Goal: Task Accomplishment & Management: Manage account settings

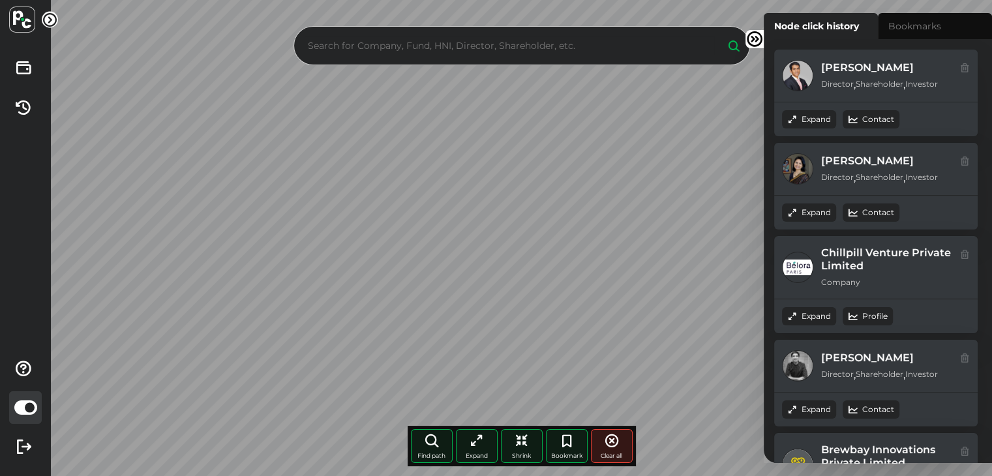
click at [21, 21] on img at bounding box center [22, 20] width 26 height 26
click at [52, 18] on icon at bounding box center [50, 20] width 16 height 16
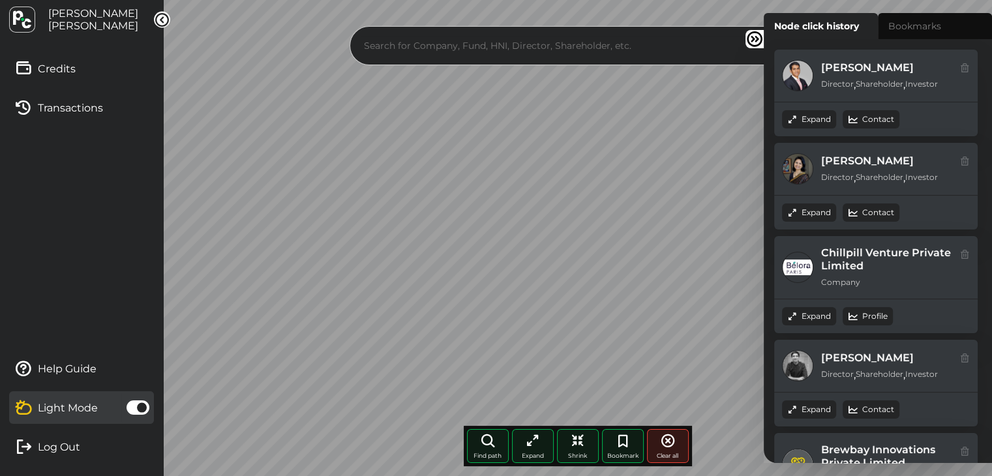
click at [60, 20] on span "[PERSON_NAME]" at bounding box center [93, 26] width 90 height 12
click at [55, 29] on span "[PERSON_NAME]" at bounding box center [93, 26] width 90 height 12
click at [27, 22] on img at bounding box center [22, 20] width 26 height 26
click at [89, 18] on span "[PERSON_NAME]" at bounding box center [93, 13] width 90 height 12
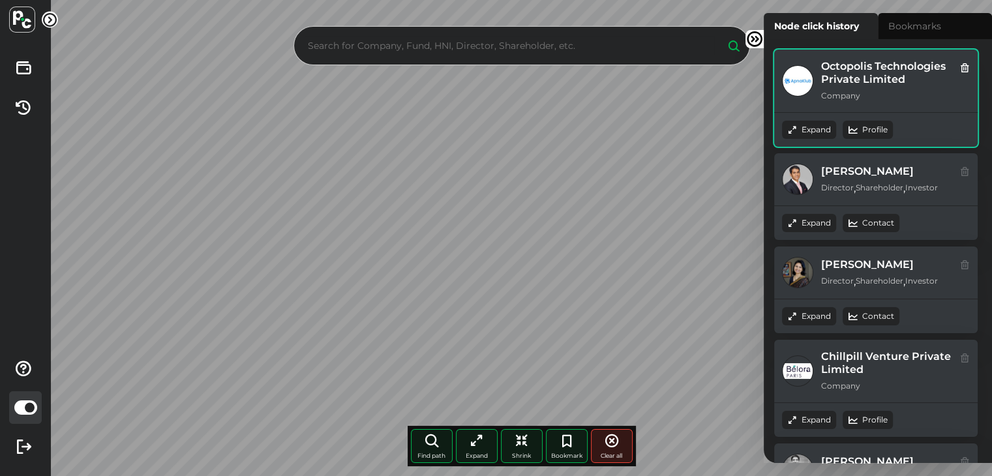
click at [971, 63] on div "Octopolis Technologies Private Limited Company" at bounding box center [876, 81] width 204 height 63
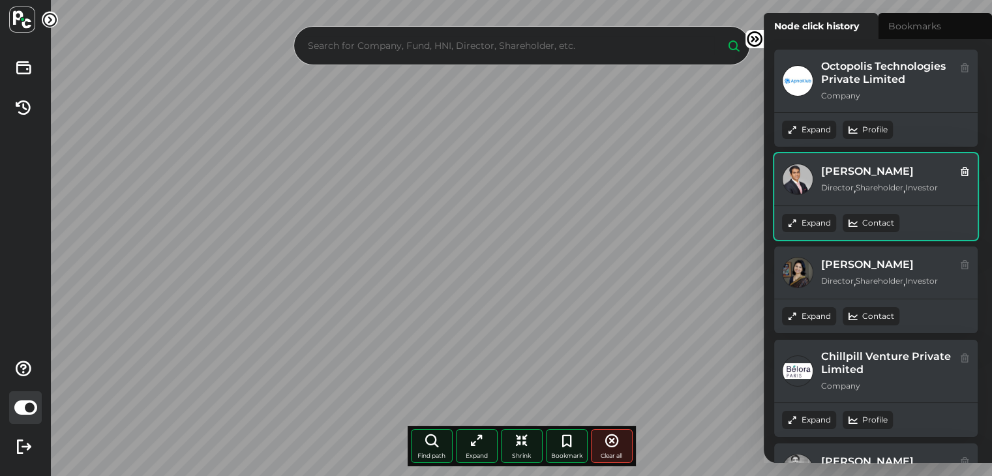
click at [964, 173] on icon at bounding box center [965, 171] width 10 height 14
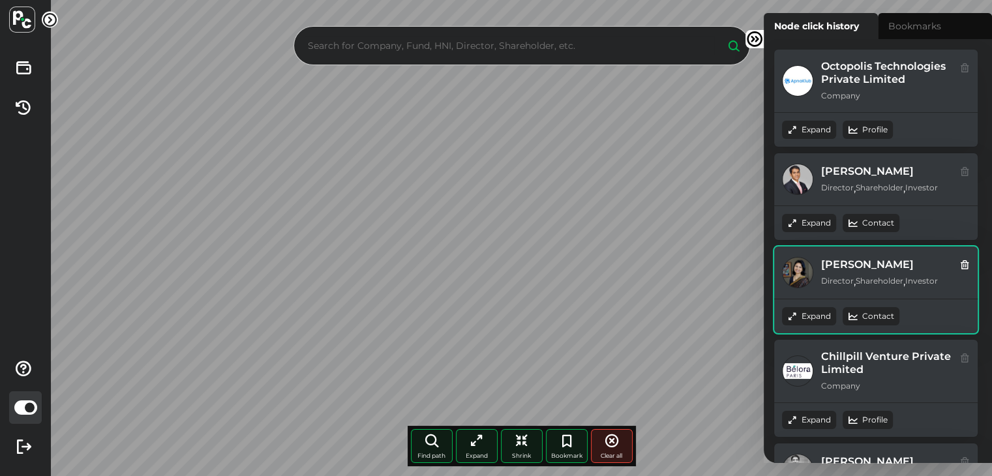
click at [966, 264] on icon at bounding box center [965, 264] width 10 height 14
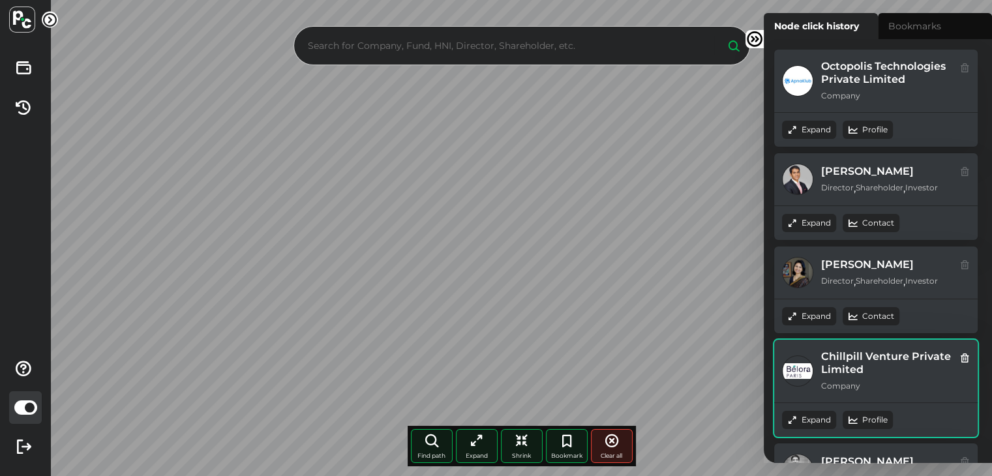
click at [965, 356] on icon at bounding box center [965, 357] width 10 height 14
click at [969, 358] on icon at bounding box center [965, 357] width 10 height 14
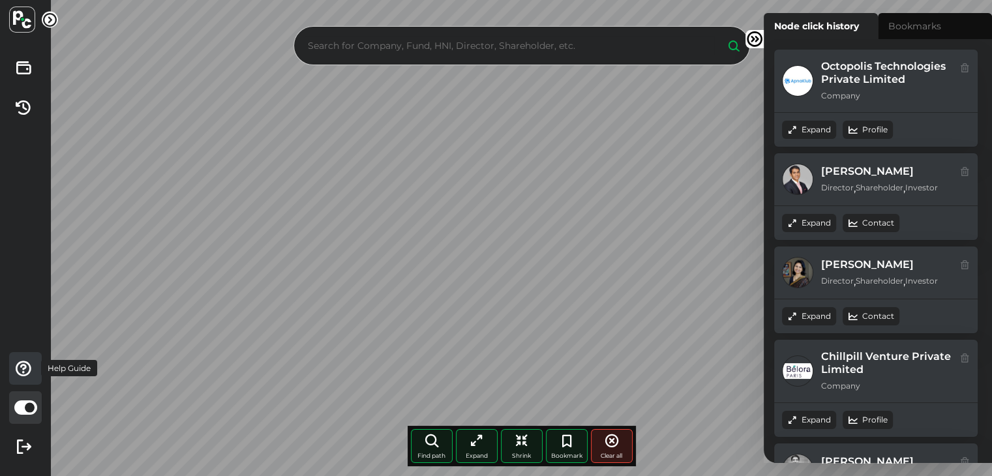
click at [26, 368] on icon at bounding box center [23, 368] width 29 height 29
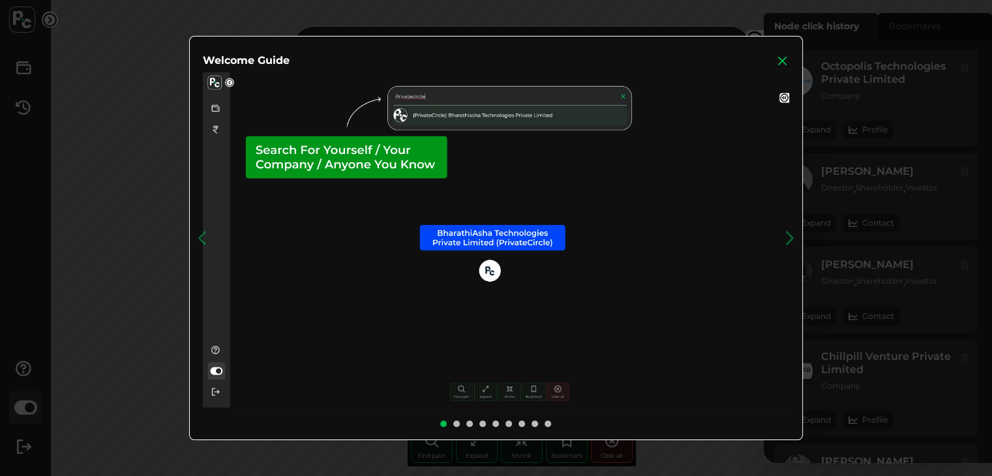
click at [781, 55] on icon at bounding box center [782, 60] width 13 height 13
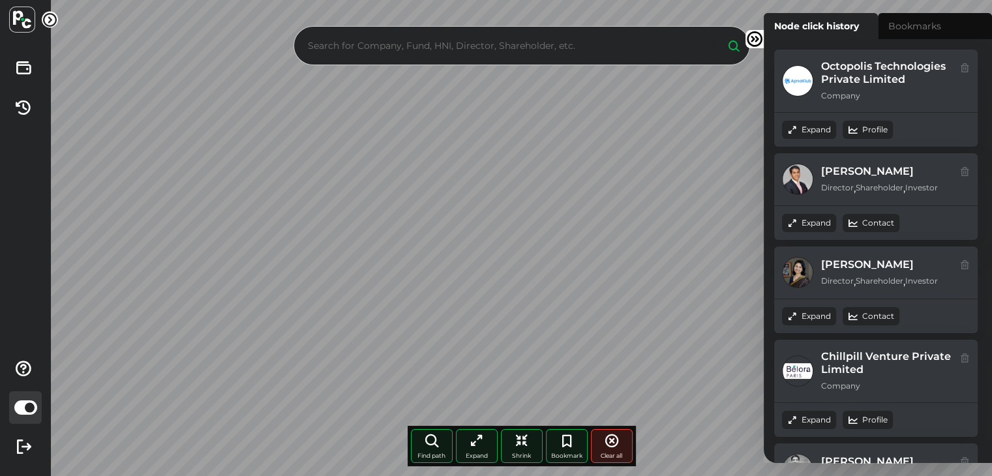
click at [837, 30] on label "Node click history" at bounding box center [821, 26] width 114 height 26
click at [772, 22] on input "Node click history" at bounding box center [768, 17] width 8 height 8
click at [837, 30] on label "Node click history" at bounding box center [821, 26] width 114 height 26
click at [772, 22] on input "Node click history" at bounding box center [768, 17] width 8 height 8
click at [958, 69] on div "Octopolis Technologies Private Limited Company" at bounding box center [876, 81] width 204 height 63
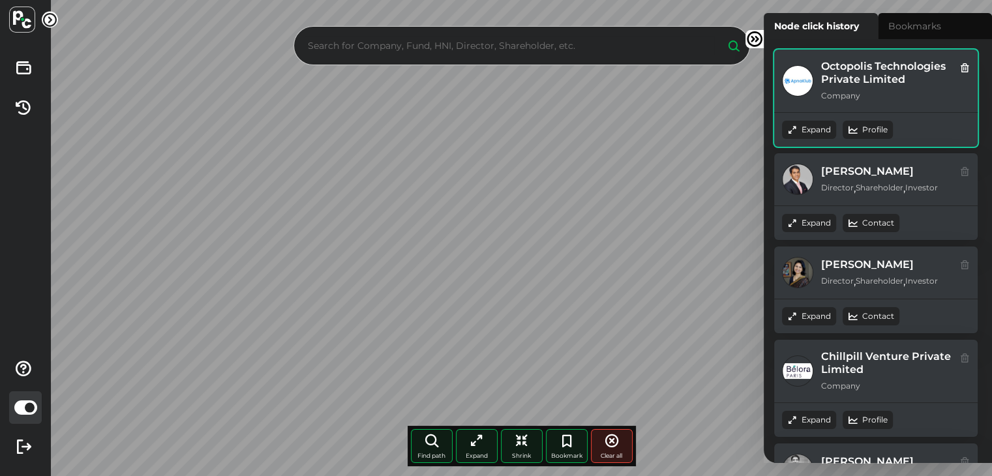
click at [964, 69] on icon at bounding box center [965, 67] width 10 height 14
